Goal: Information Seeking & Learning: Learn about a topic

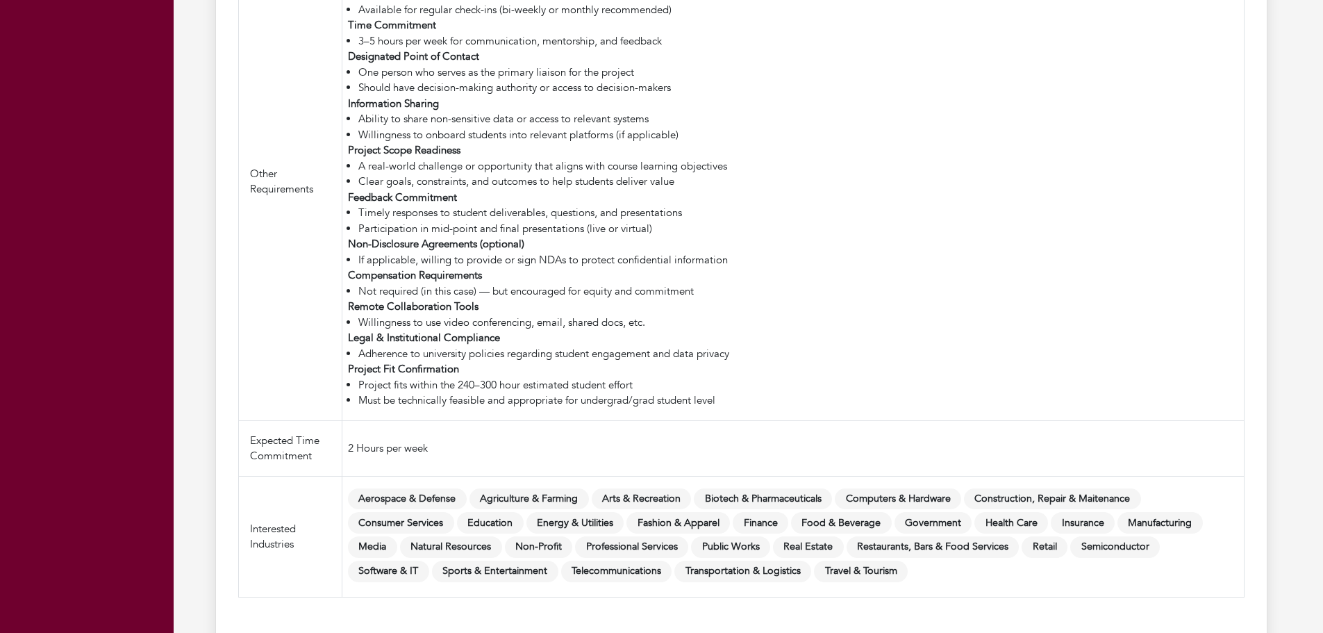
scroll to position [1875, 0]
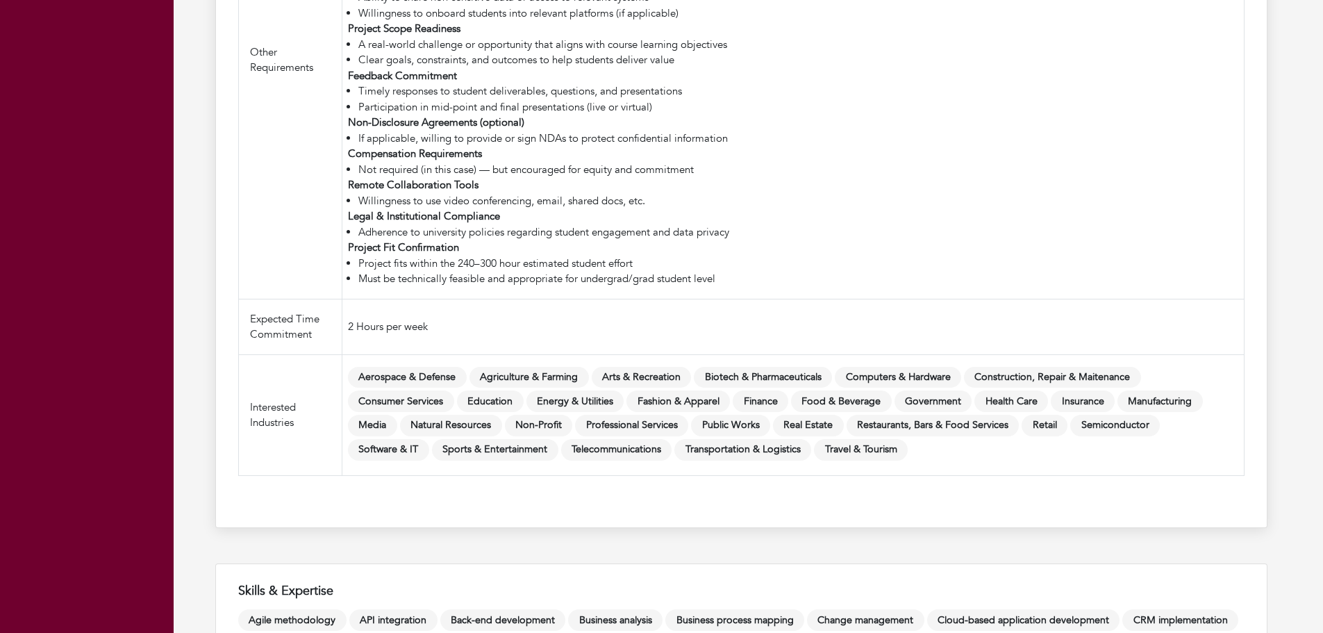
click at [1010, 399] on span "Health Care" at bounding box center [1011, 401] width 74 height 22
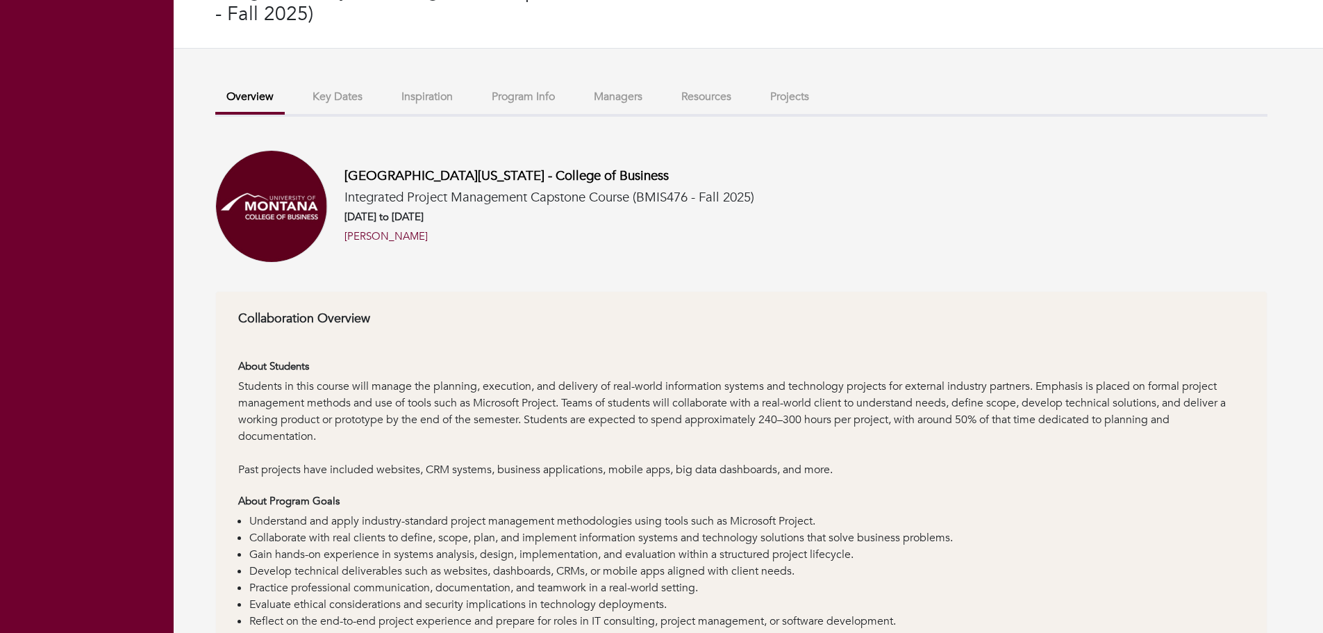
scroll to position [0, 0]
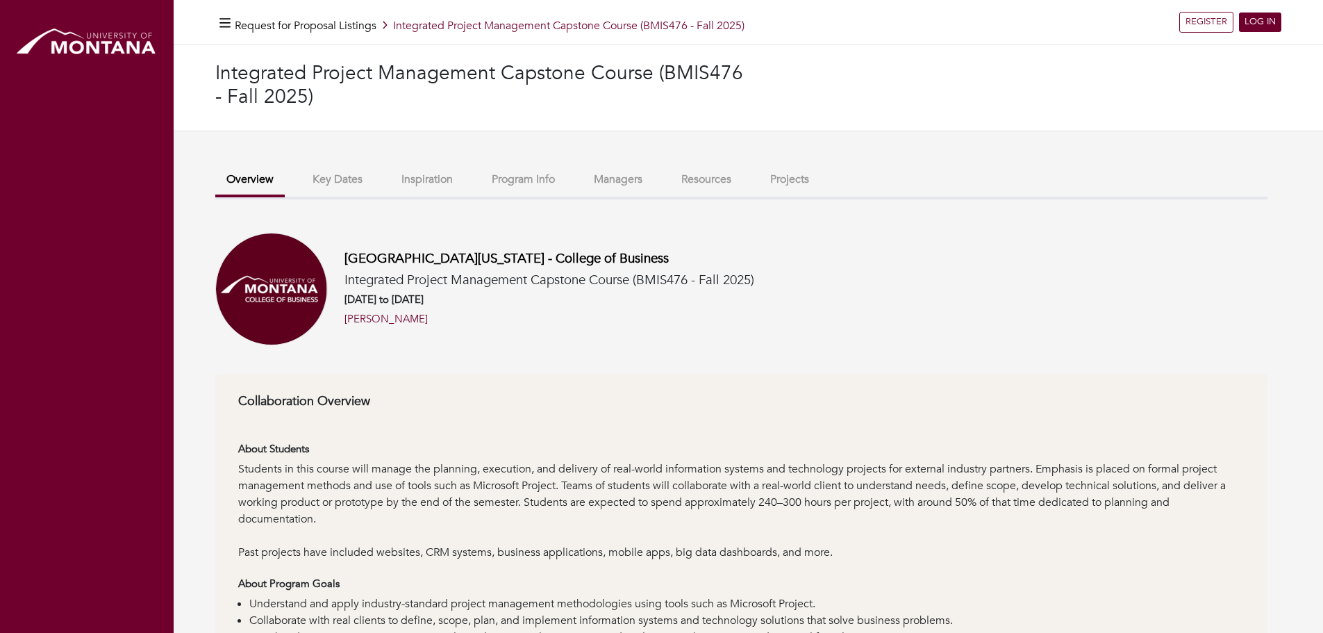
click at [347, 183] on button "Key Dates" at bounding box center [337, 180] width 72 height 30
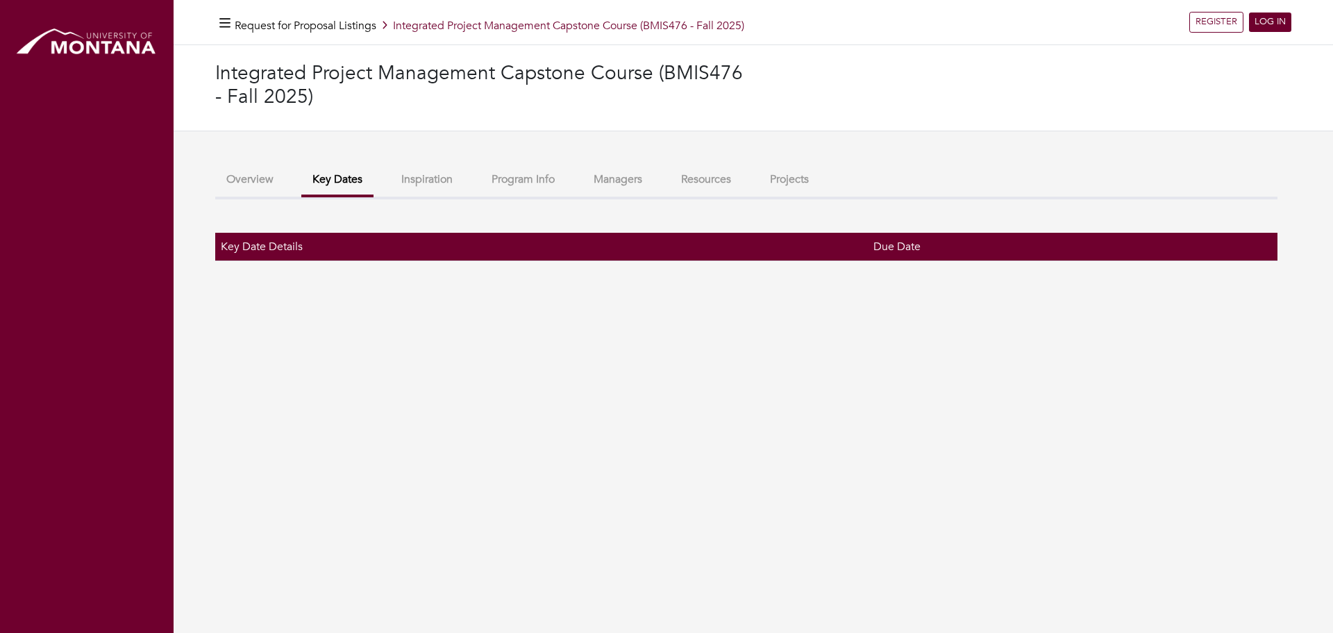
click at [431, 172] on button "Inspiration" at bounding box center [427, 180] width 74 height 30
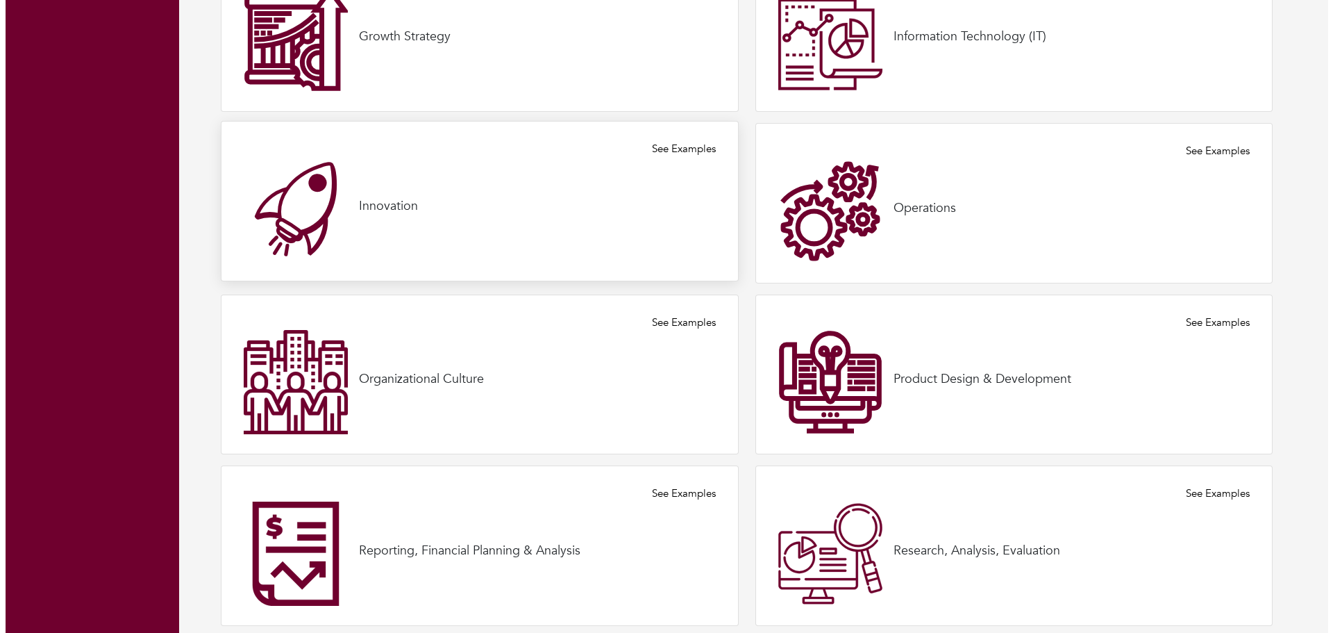
scroll to position [694, 0]
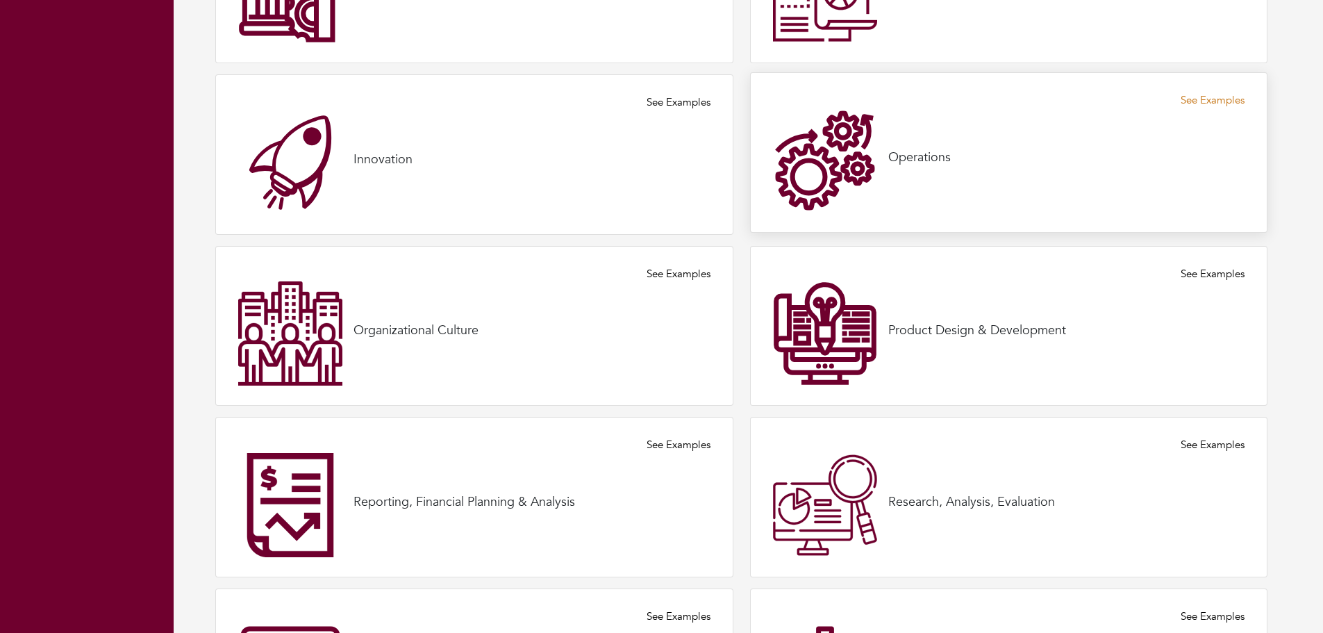
click at [1224, 99] on link "See Examples" at bounding box center [1213, 100] width 64 height 16
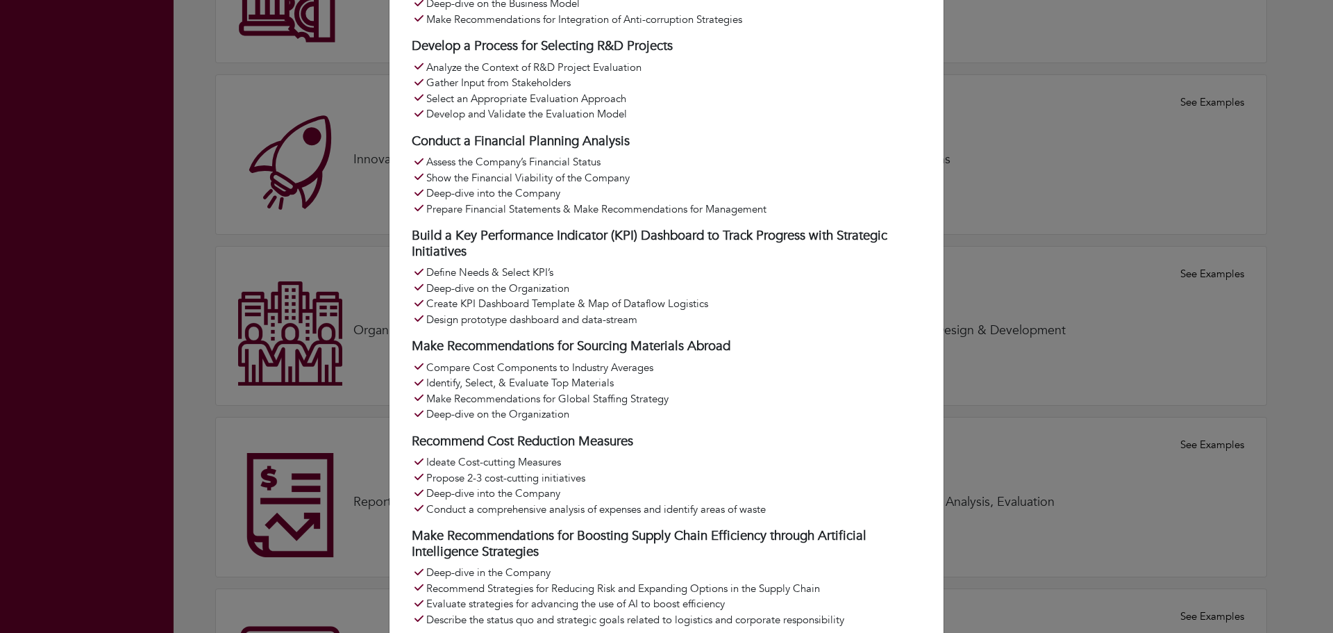
scroll to position [1250, 0]
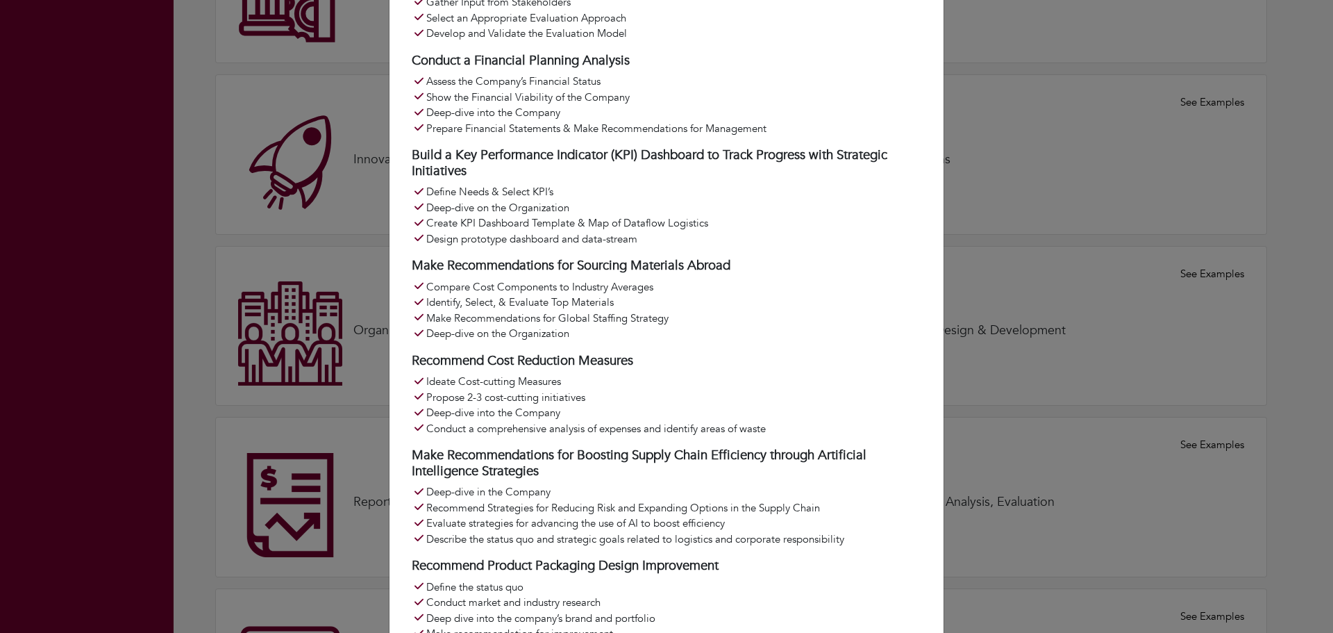
click at [356, 282] on div "Operations We've included some sample project ideas below. We encourage users t…" at bounding box center [666, 316] width 1333 height 633
click at [357, 281] on div "Operations We've included some sample project ideas below. We encourage users t…" at bounding box center [666, 316] width 1333 height 633
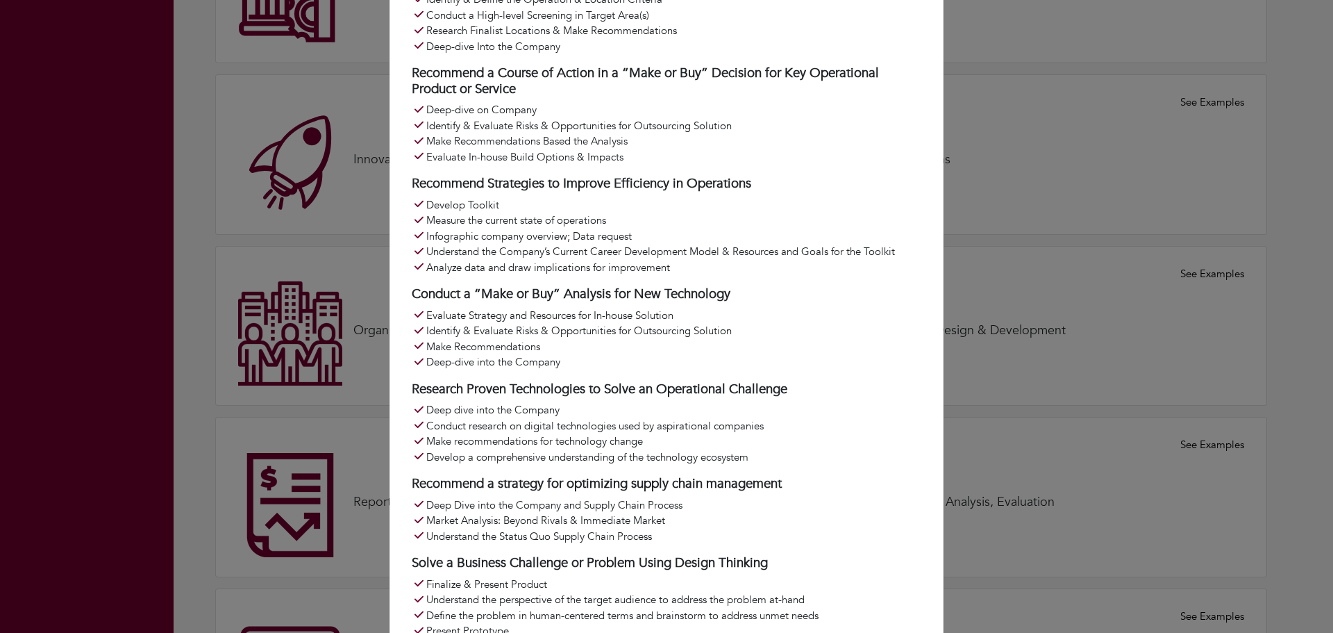
scroll to position [0, 0]
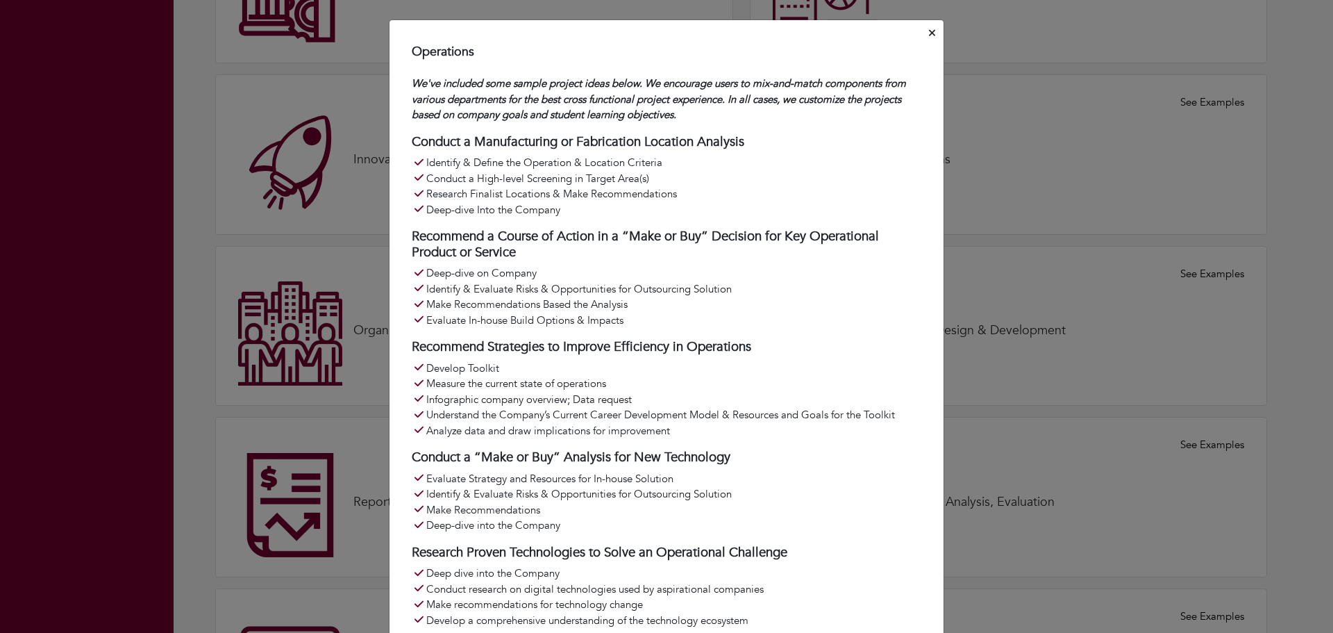
click at [929, 31] on icon "Close" at bounding box center [932, 33] width 6 height 10
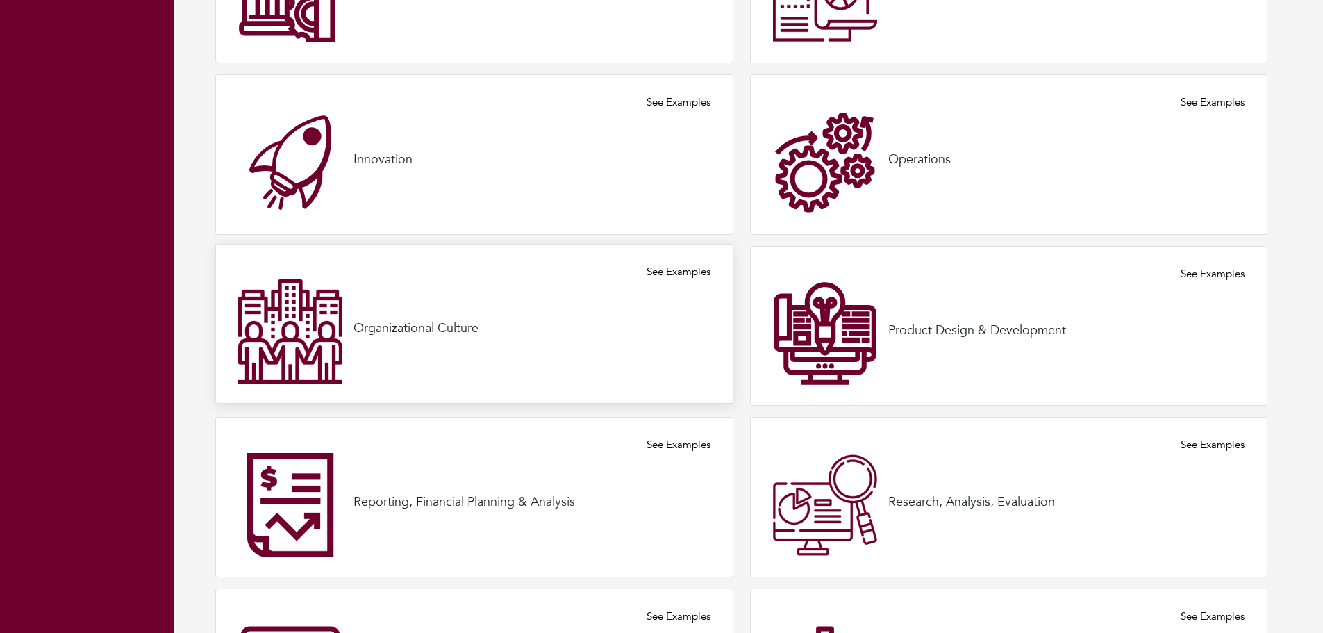
click at [492, 290] on div "Organizational Culture" at bounding box center [474, 331] width 472 height 104
click at [701, 272] on link "See Examples" at bounding box center [679, 272] width 64 height 16
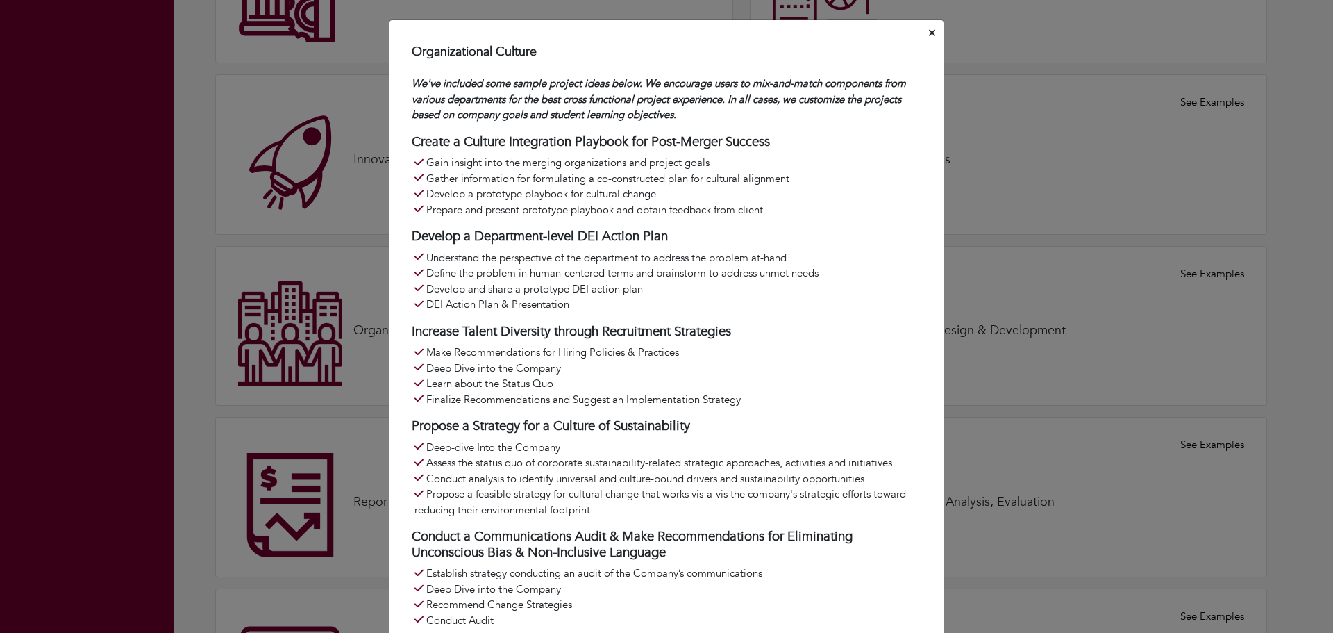
click at [929, 30] on icon "Close" at bounding box center [932, 33] width 6 height 10
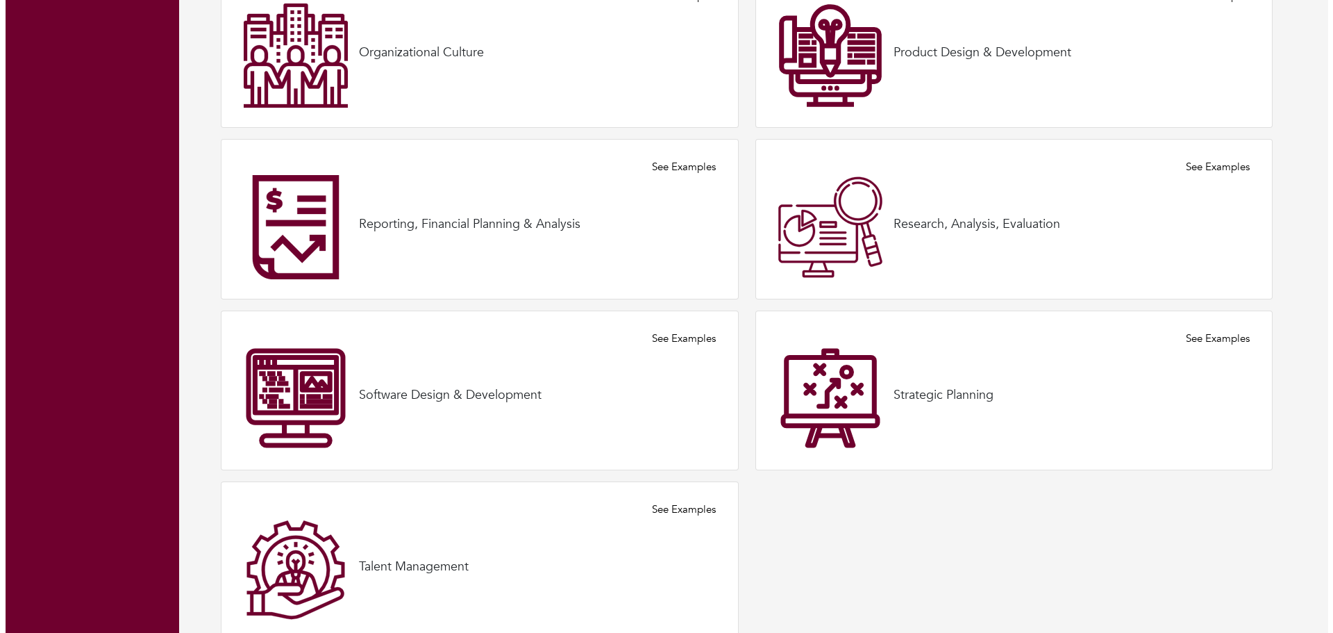
scroll to position [1026, 0]
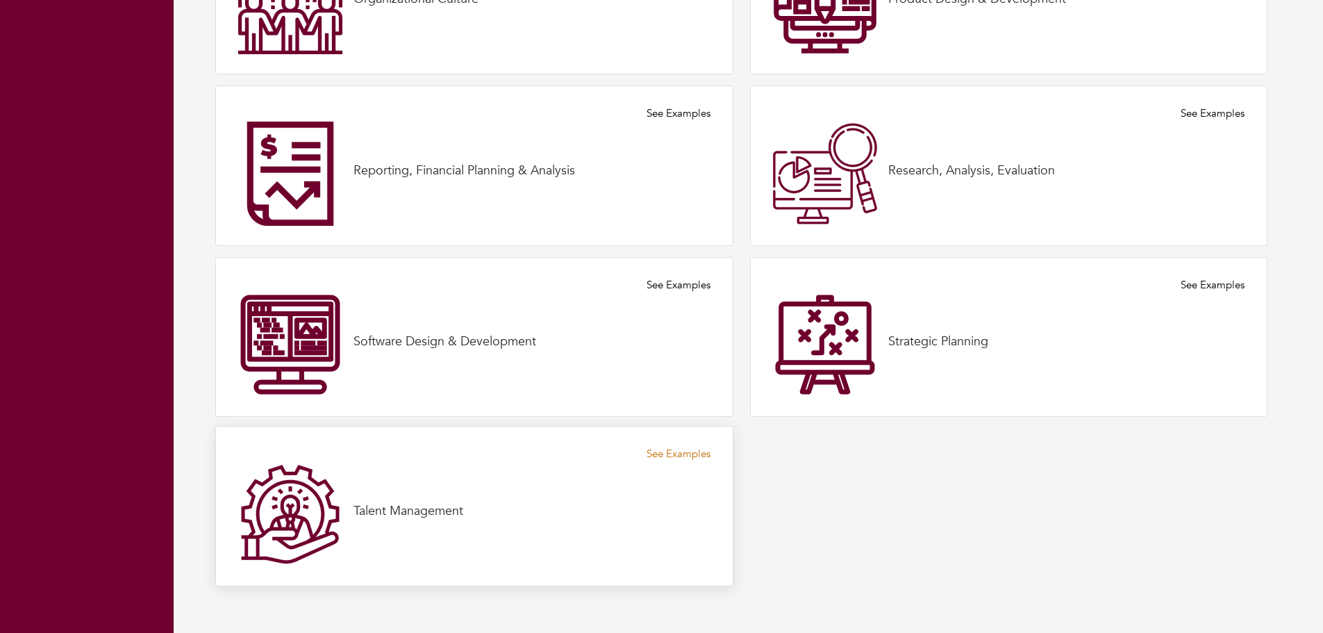
click at [694, 449] on link "See Examples" at bounding box center [679, 454] width 64 height 16
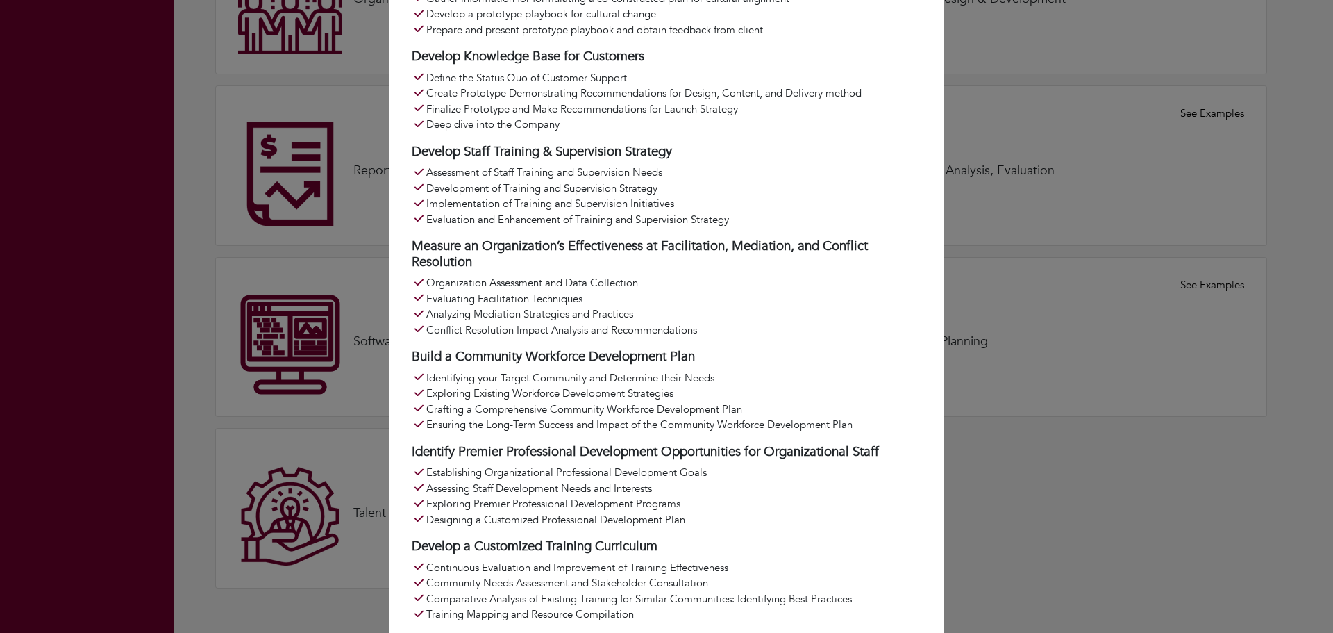
scroll to position [1567, 0]
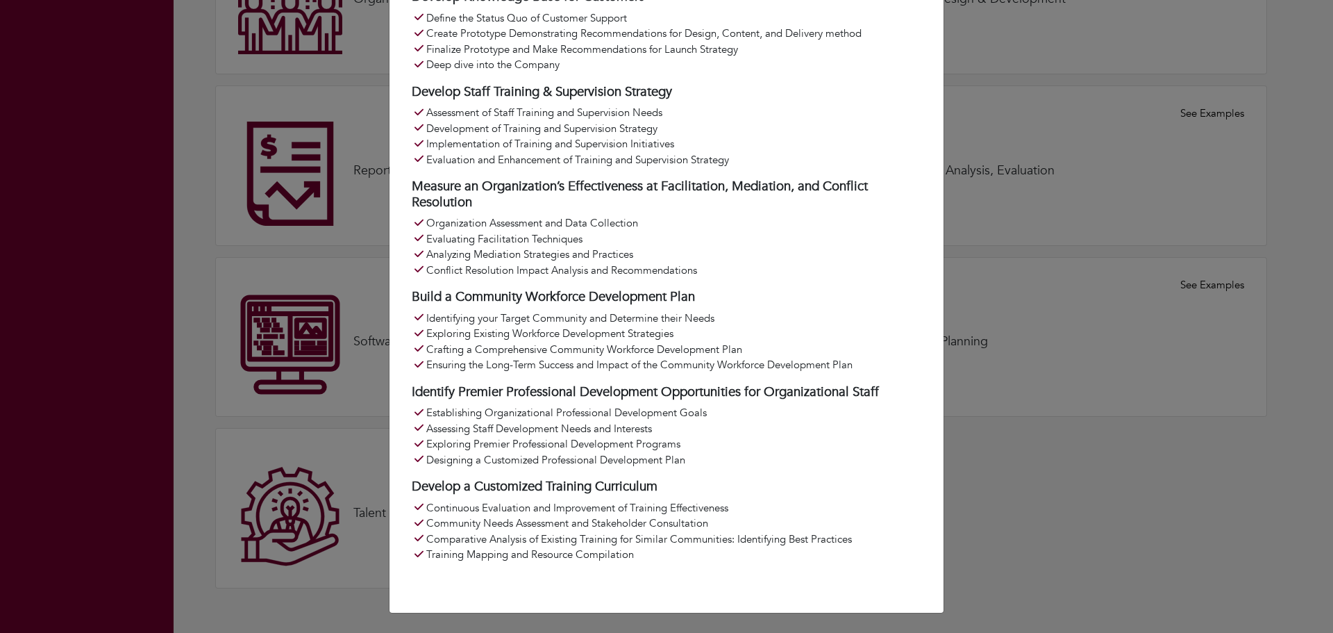
click at [1084, 483] on div "Talent Management We've included some sample project ideas below. We encourage …" at bounding box center [666, 316] width 1333 height 633
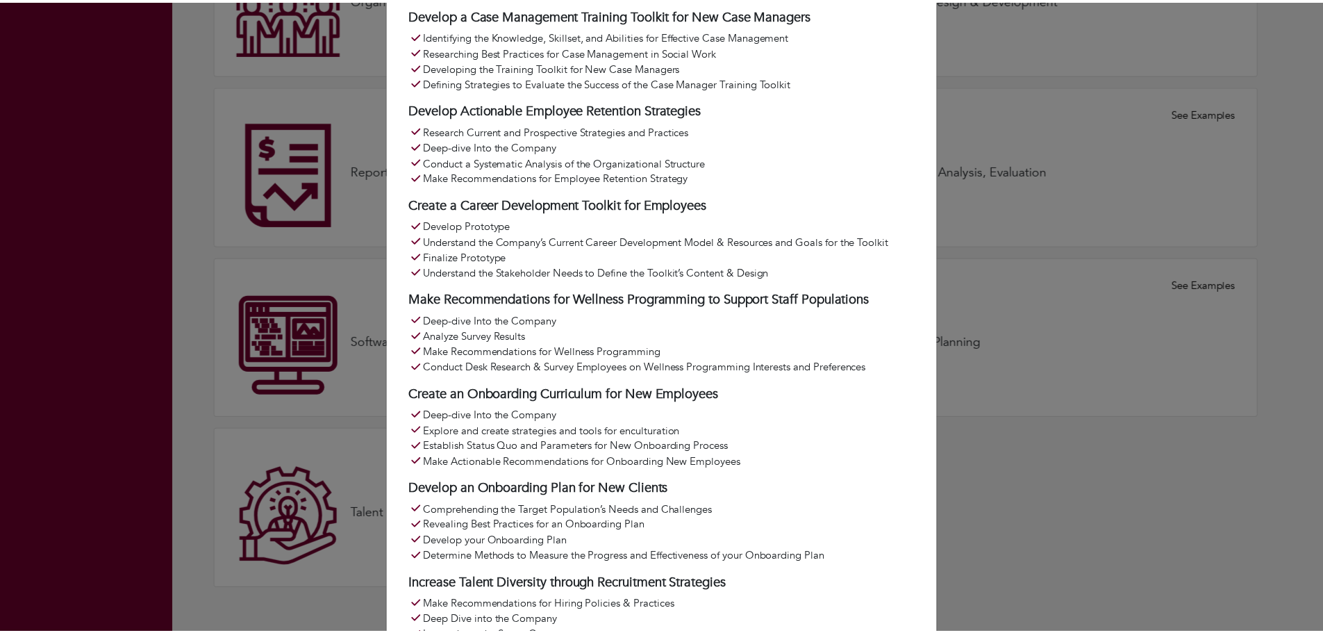
scroll to position [0, 0]
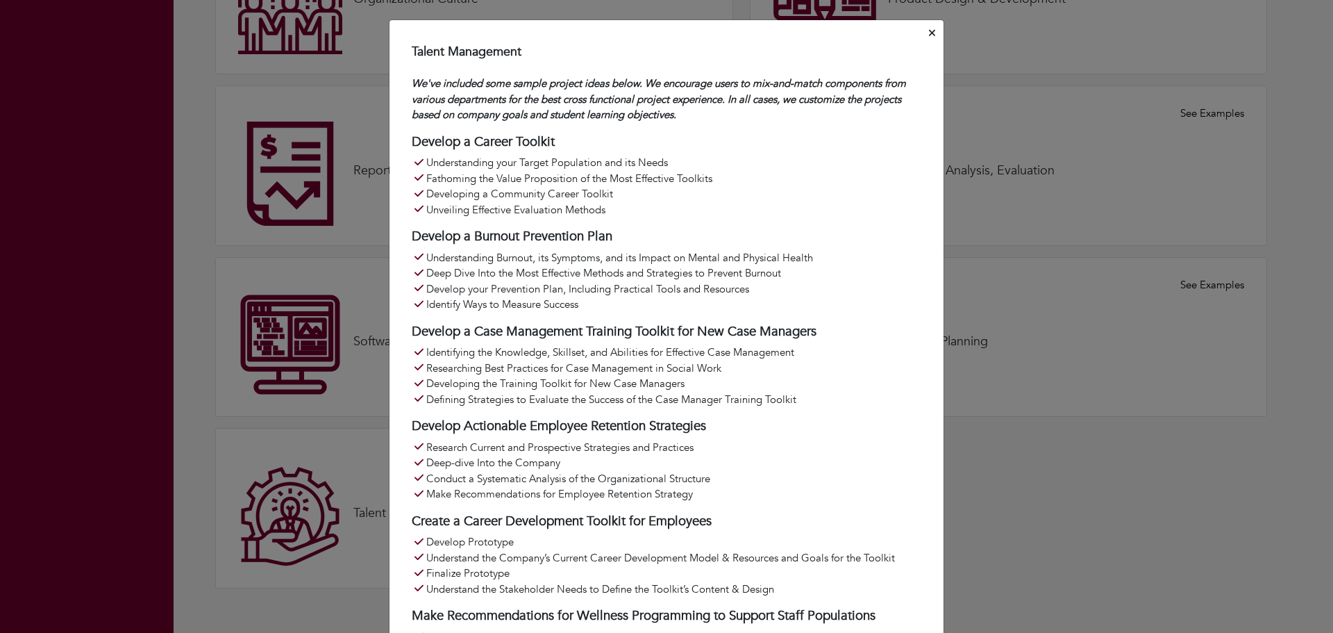
click at [929, 33] on icon "Close" at bounding box center [932, 33] width 6 height 10
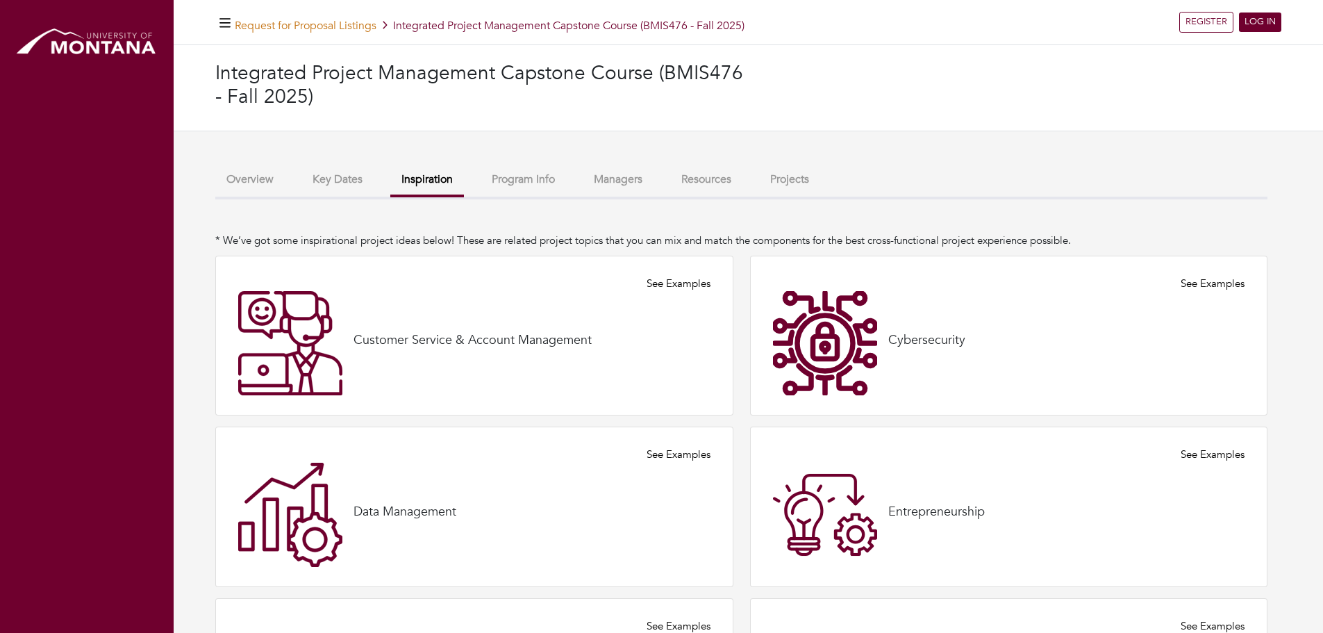
click at [301, 24] on link "Request for Proposal Listings" at bounding box center [306, 25] width 142 height 15
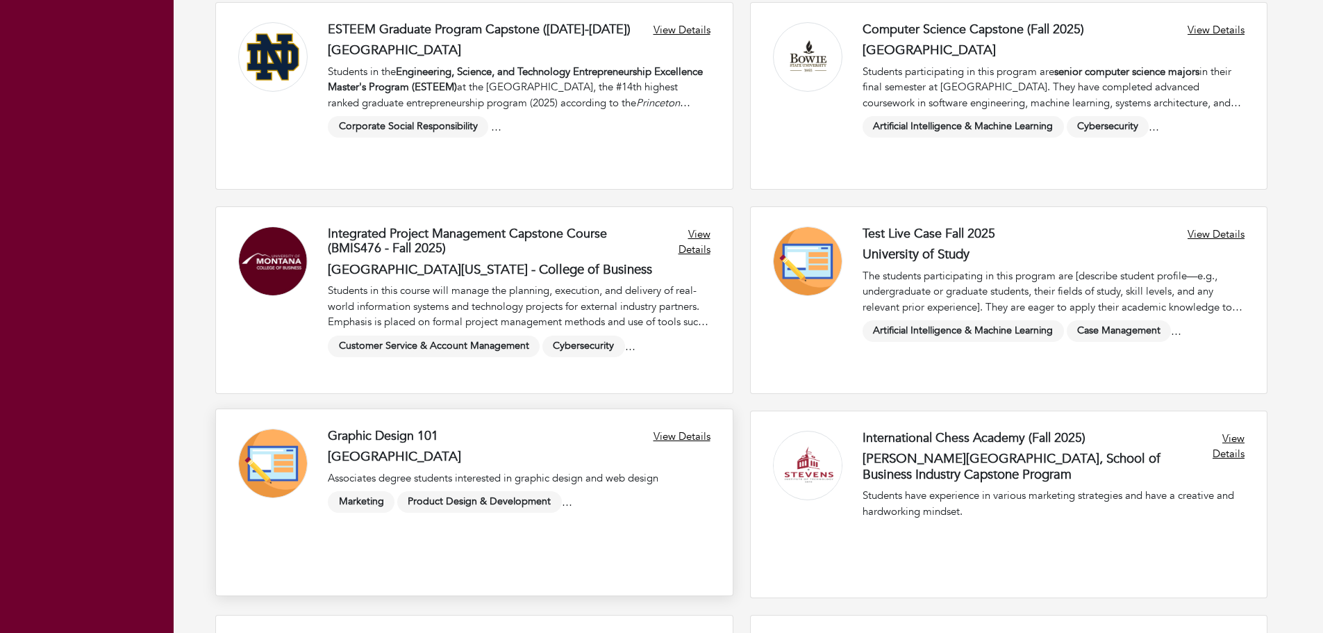
scroll to position [208, 0]
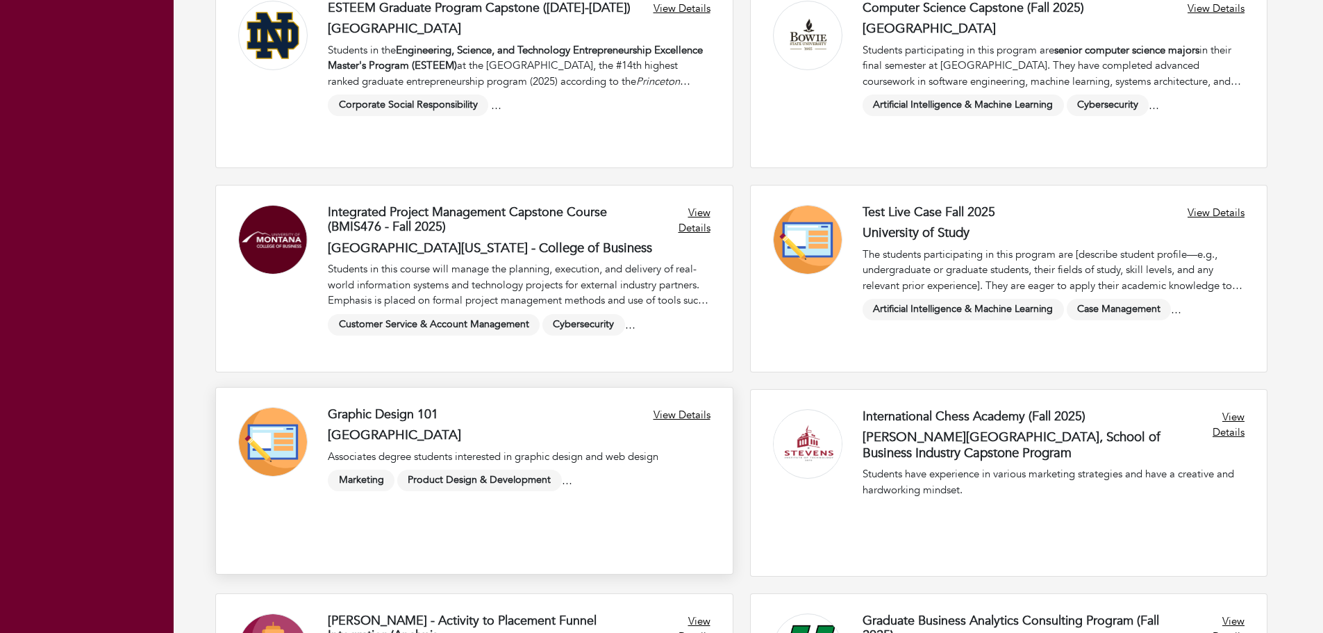
click at [678, 413] on link at bounding box center [474, 480] width 517 height 186
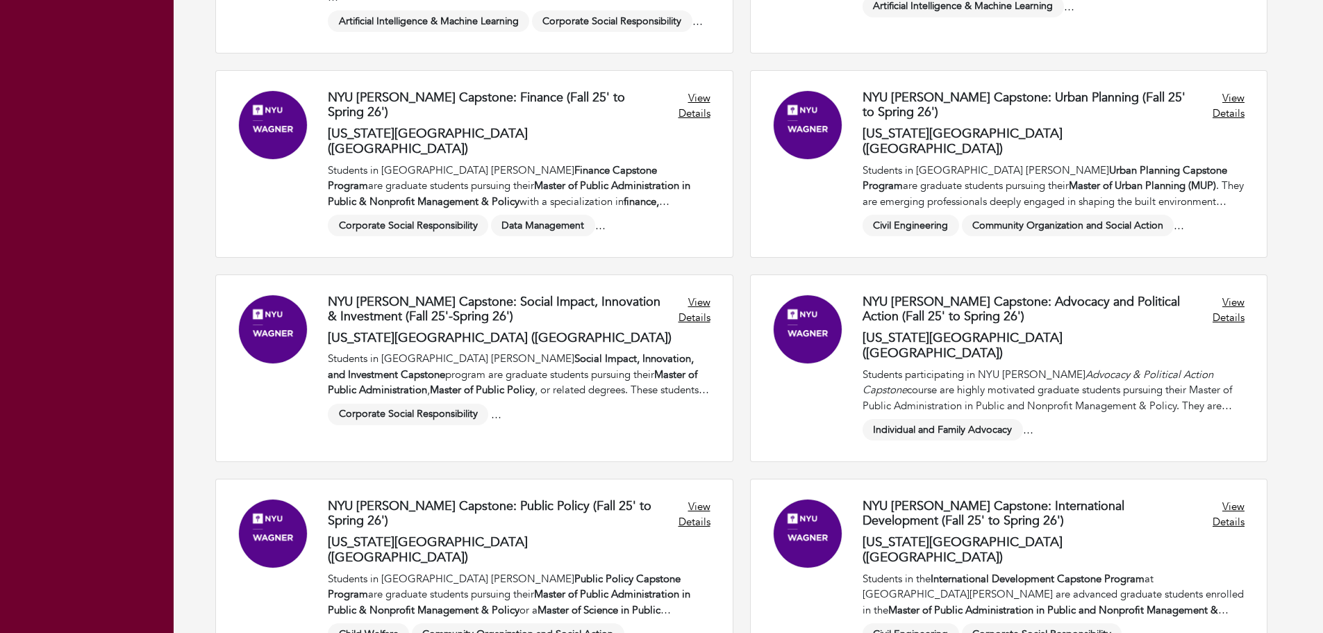
scroll to position [1512, 0]
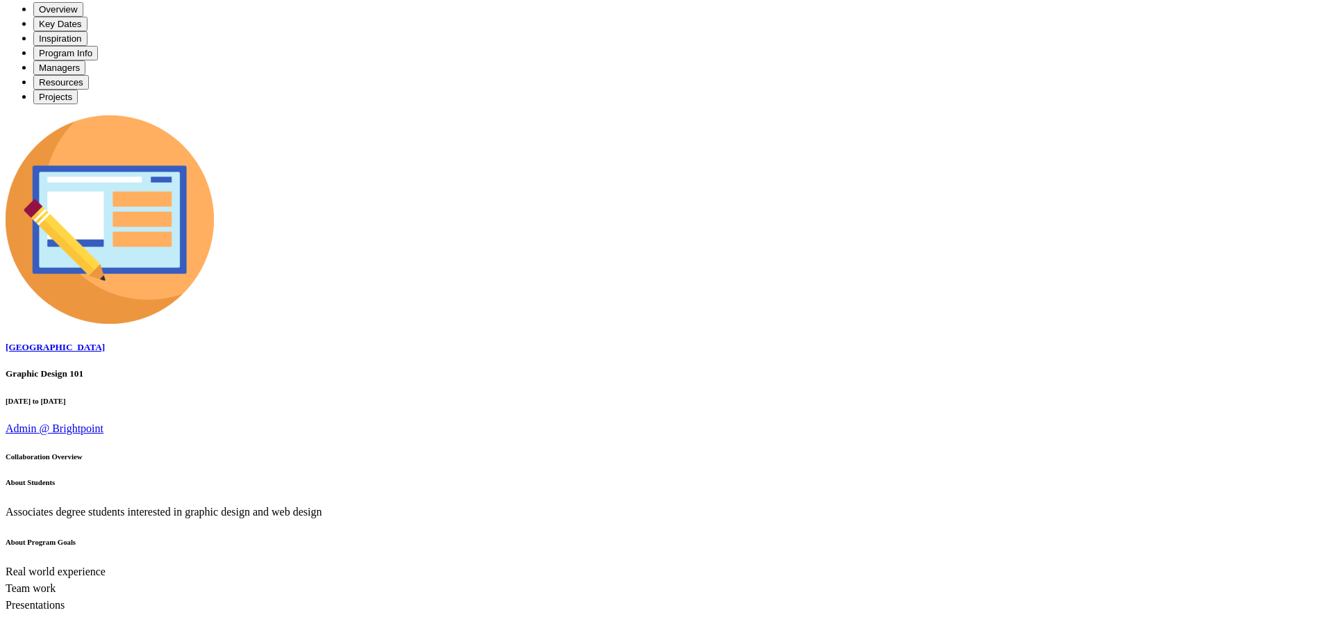
scroll to position [486, 0]
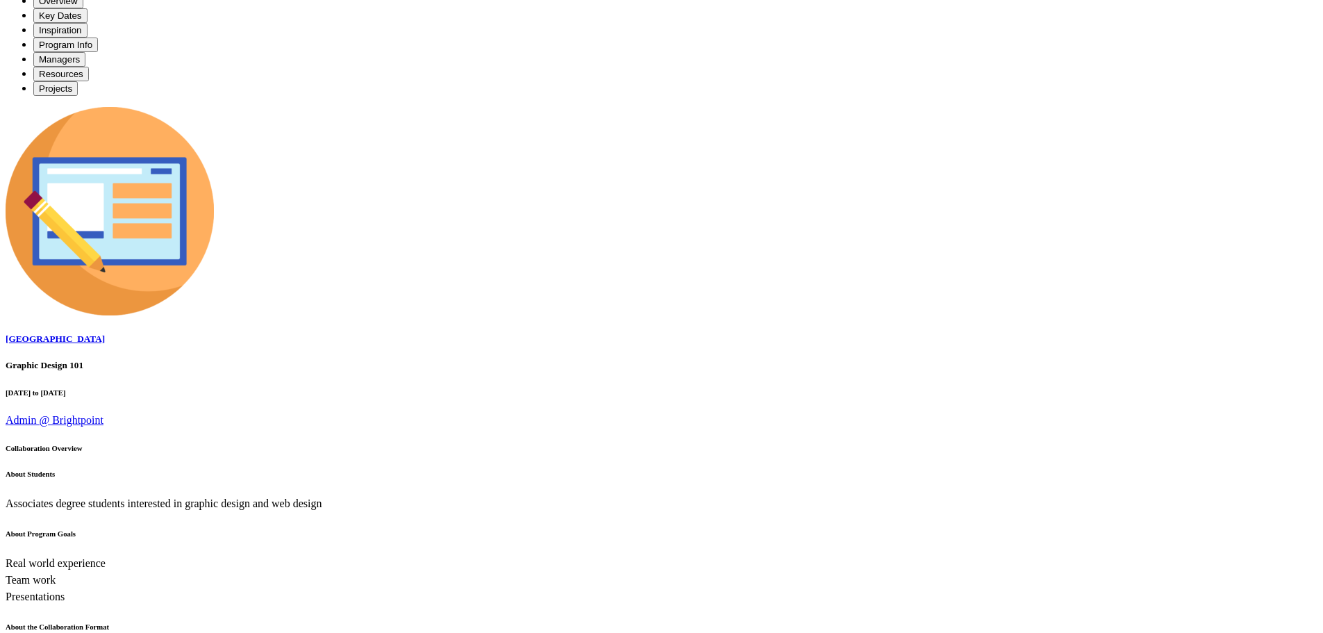
scroll to position [385, 0]
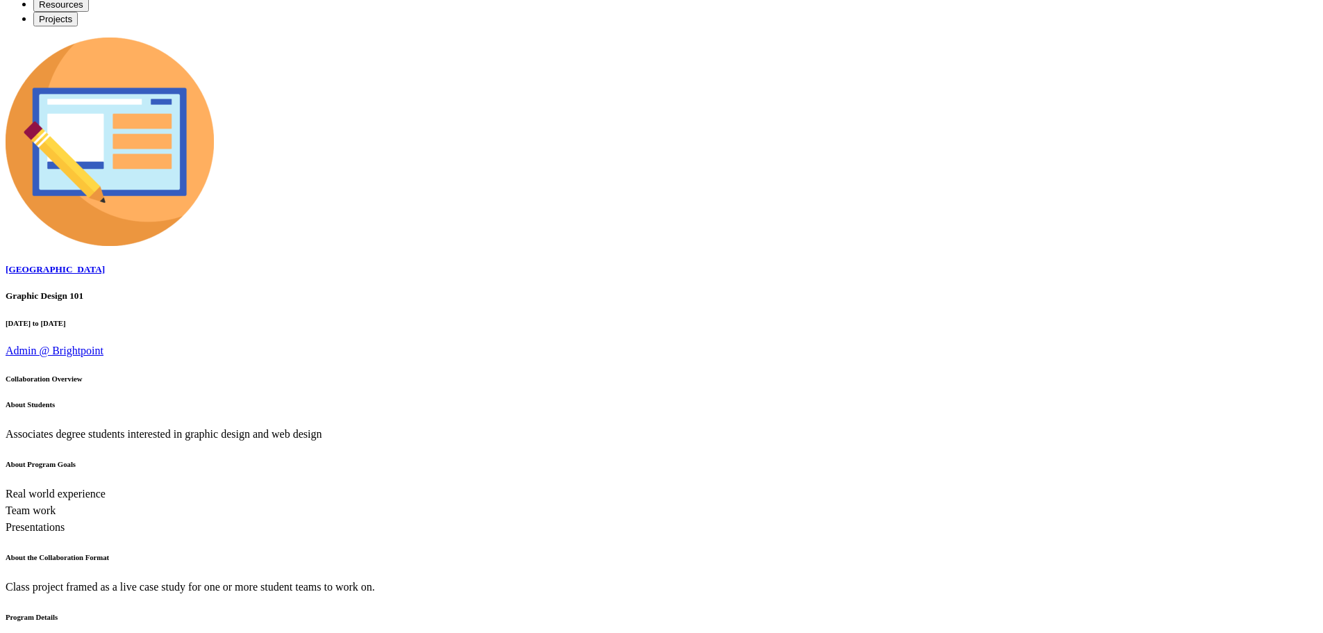
scroll to position [486, 0]
